Goal: Task Accomplishment & Management: Use online tool/utility

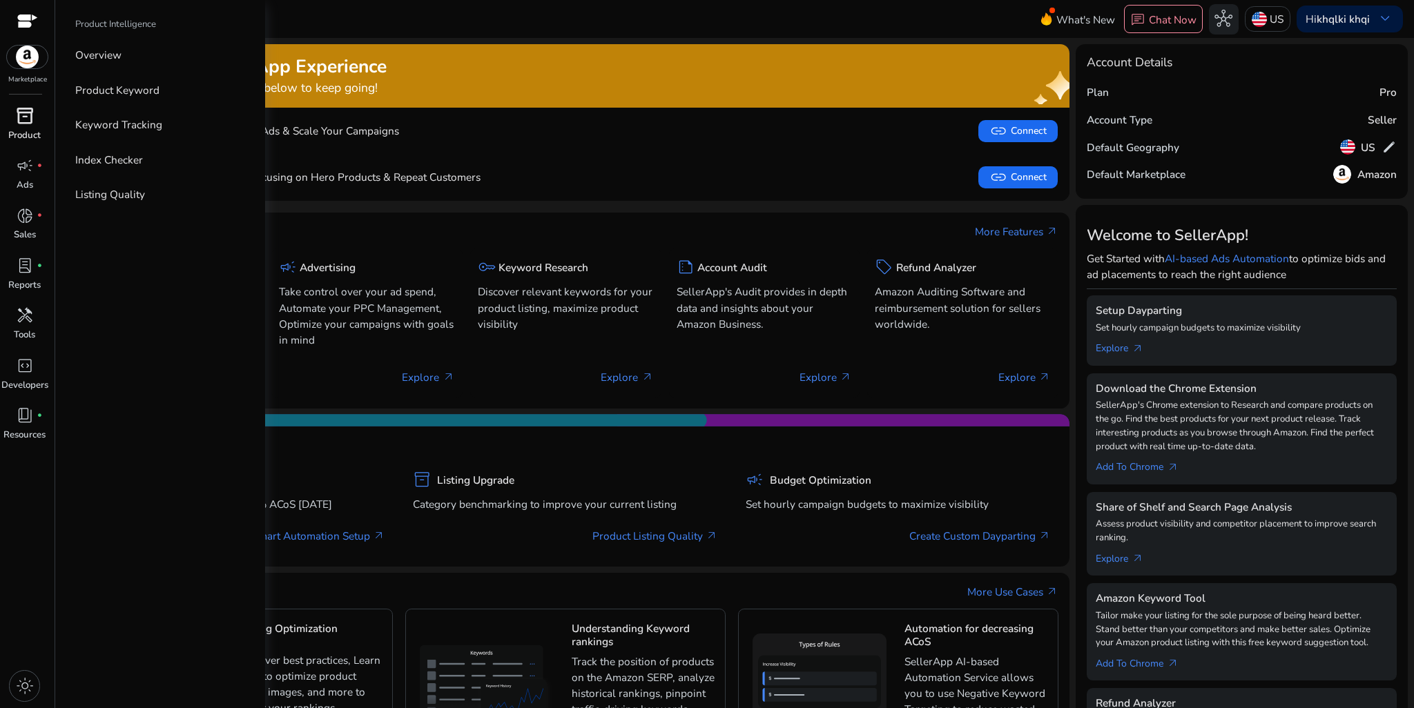
click at [23, 122] on span "inventory_2" at bounding box center [25, 116] width 18 height 18
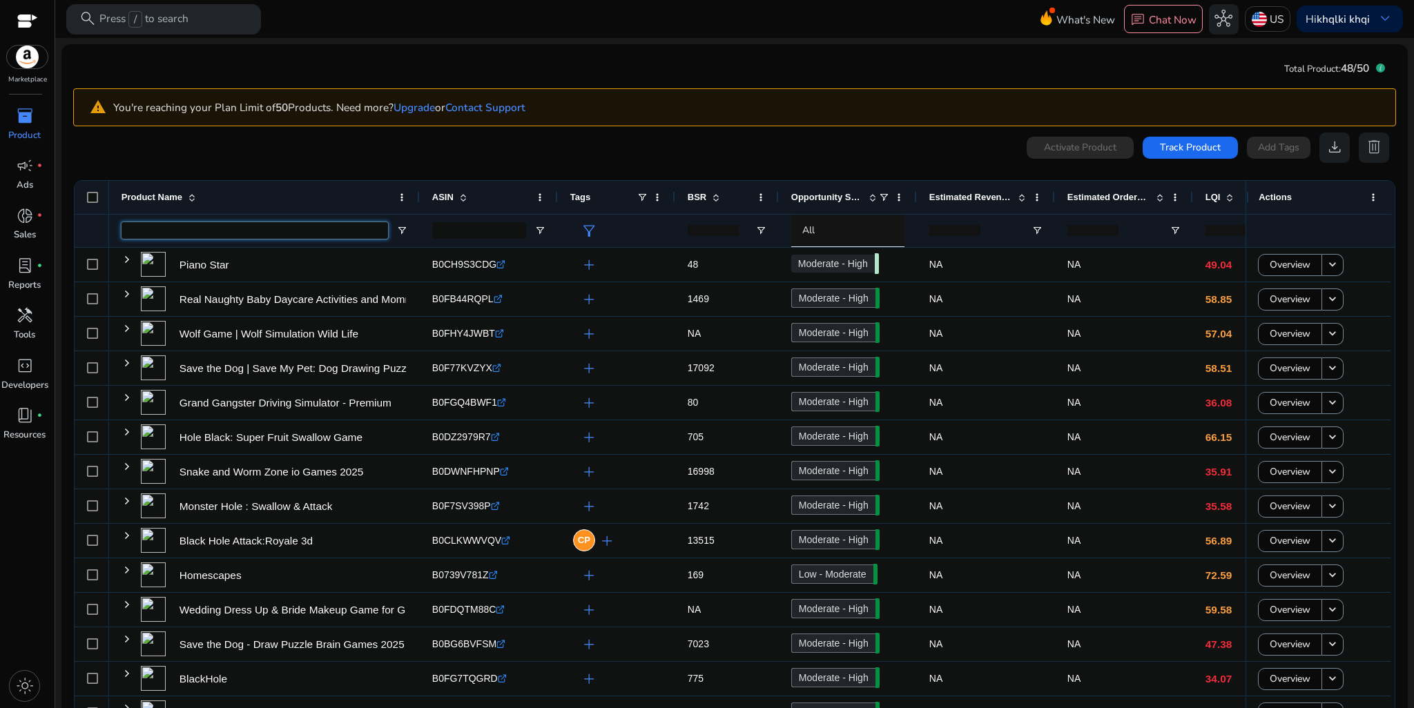
click at [239, 232] on input "Product Name Filter Input" at bounding box center [255, 230] width 267 height 17
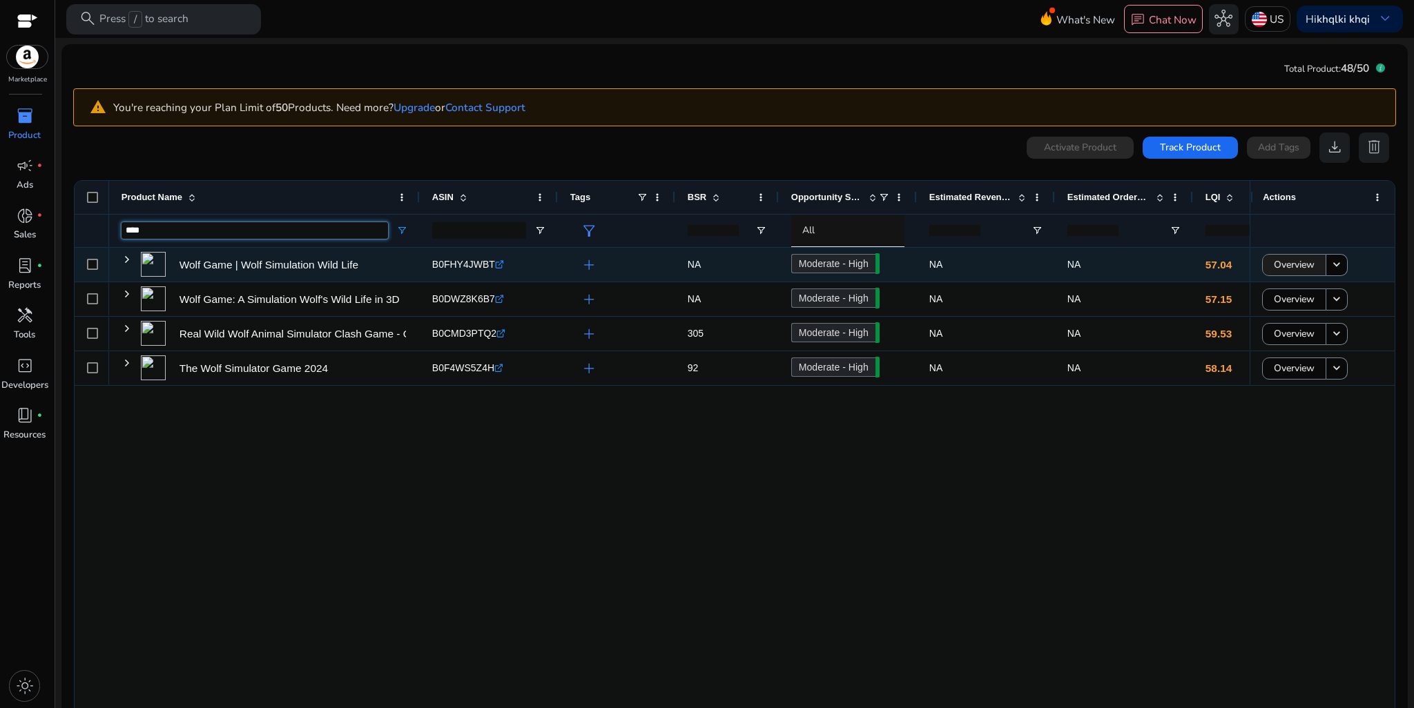
type input "****"
click at [1282, 263] on span "Overview" at bounding box center [1294, 265] width 41 height 28
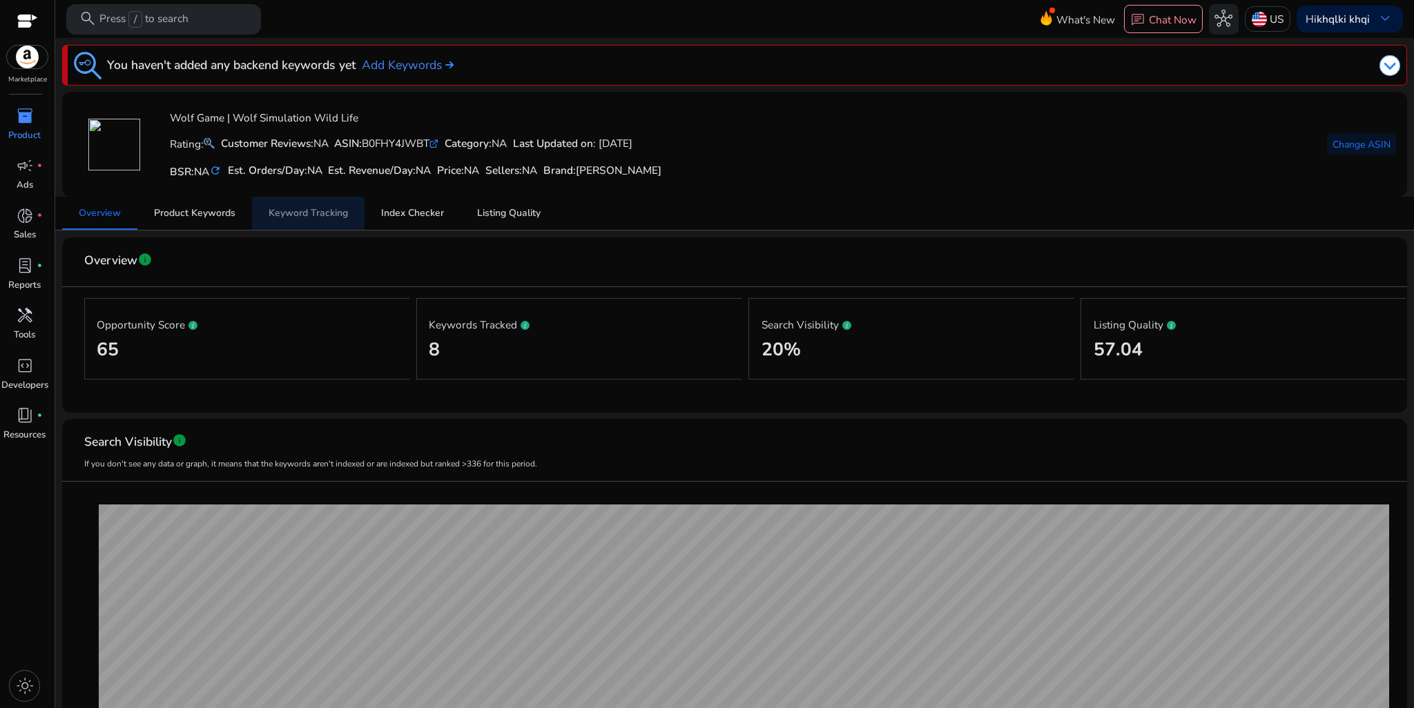
click at [300, 216] on span "Keyword Tracking" at bounding box center [308, 214] width 79 height 10
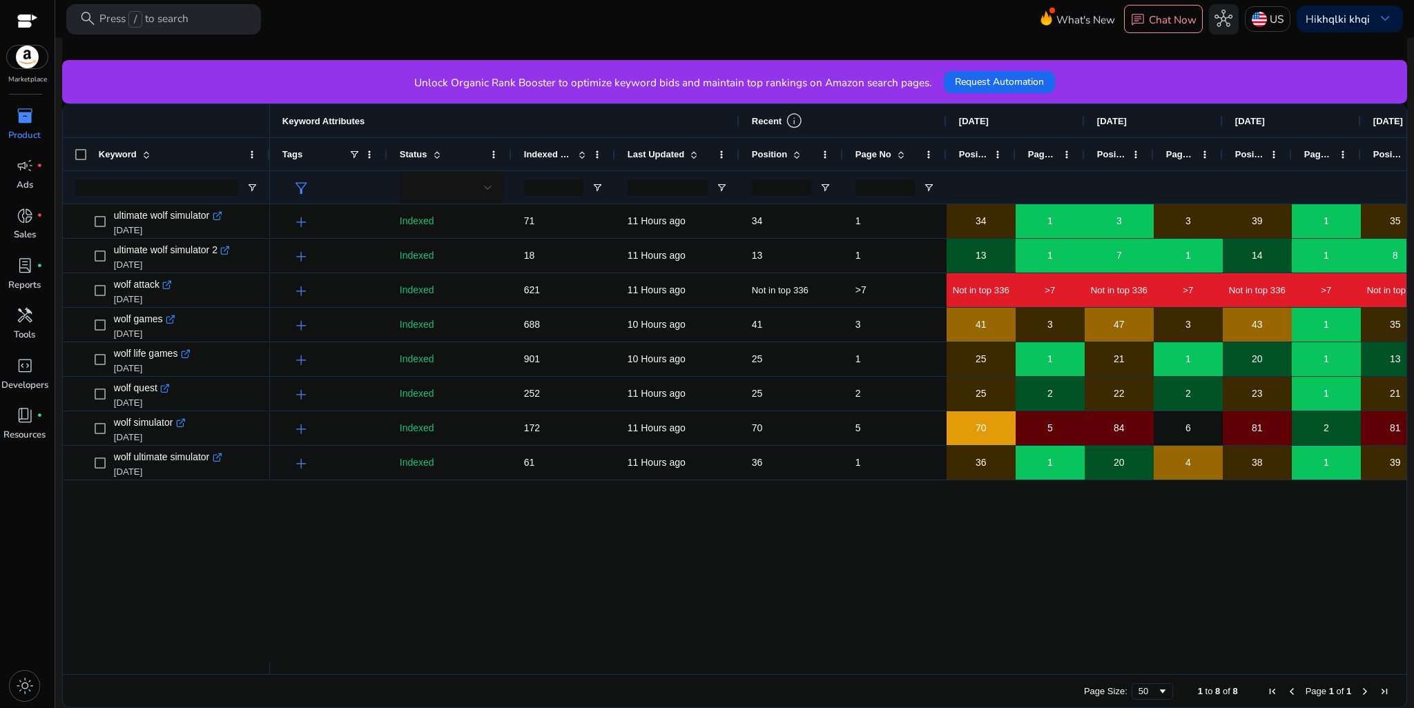
click at [224, 664] on div at bounding box center [166, 668] width 207 height 12
